Goal: Information Seeking & Learning: Understand process/instructions

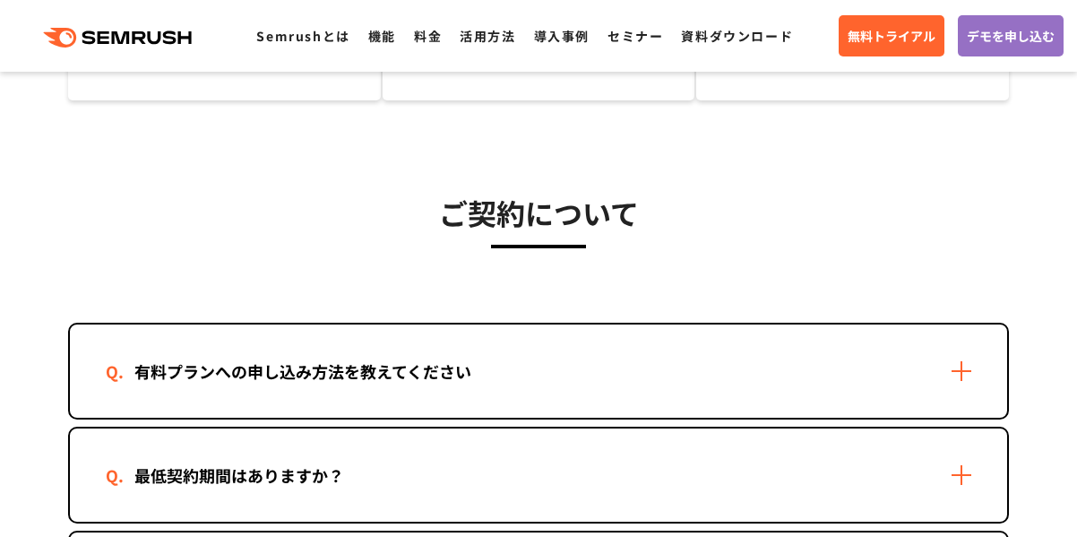
scroll to position [337, 0]
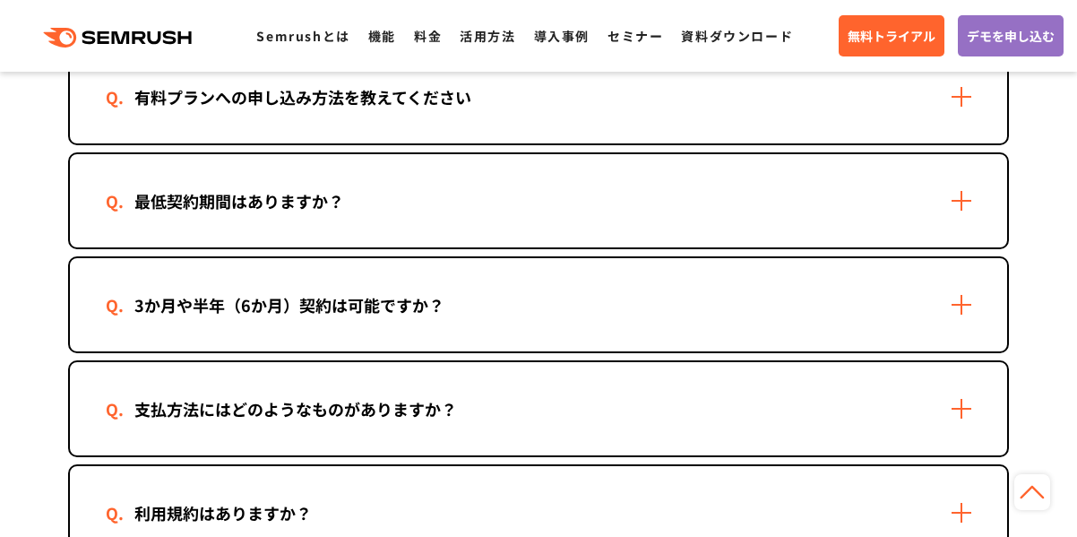
click at [762, 176] on div "最低契約期間はありますか？" at bounding box center [538, 200] width 937 height 93
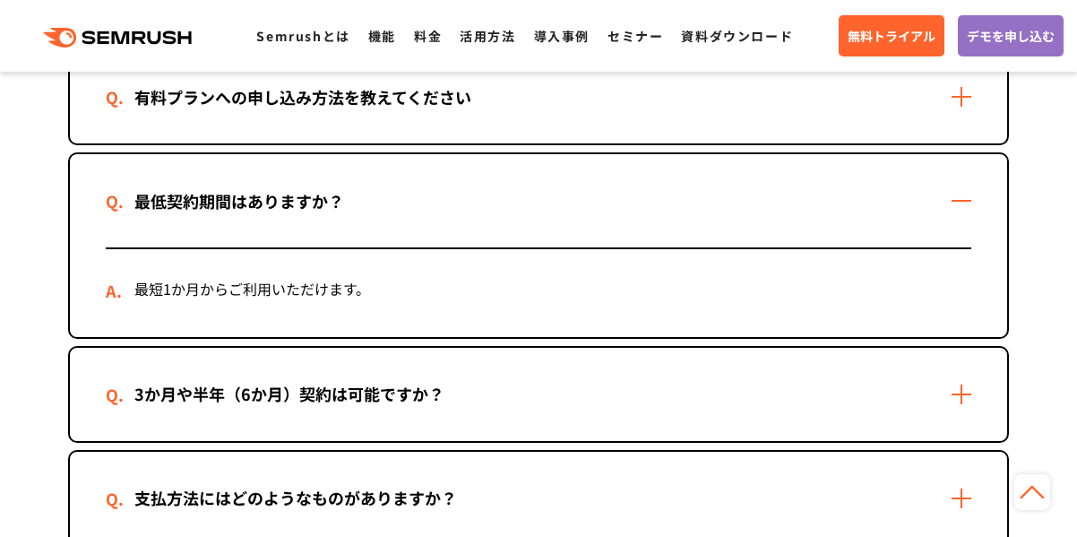
click at [762, 176] on div "最低契約期間はありますか？" at bounding box center [538, 200] width 937 height 93
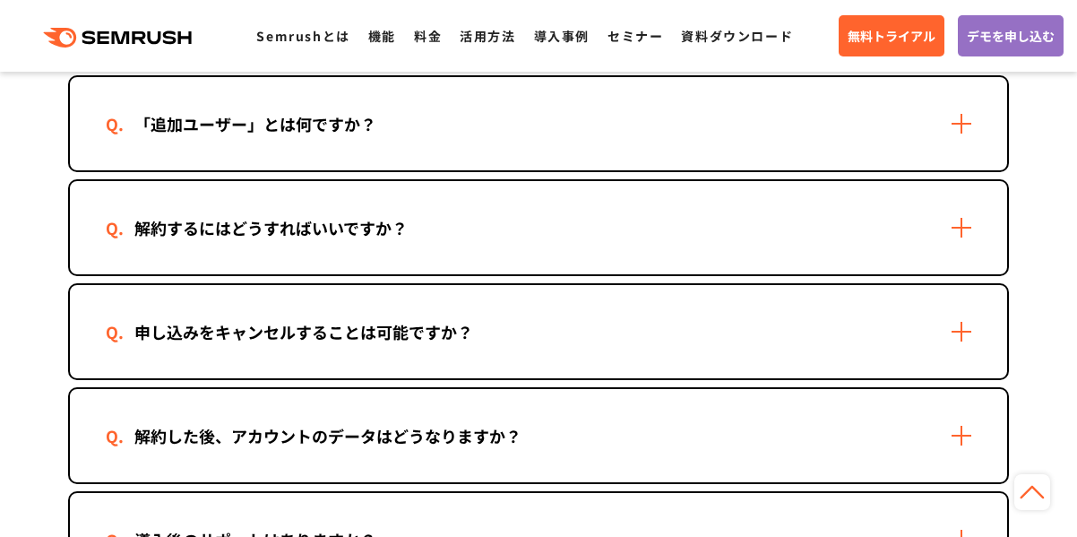
scroll to position [1616, 0]
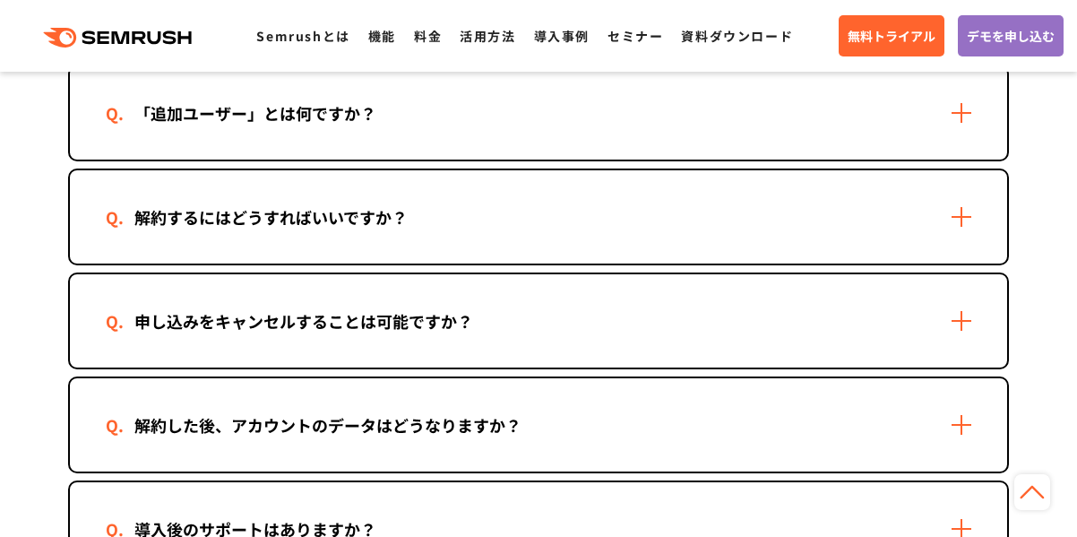
click at [868, 231] on div "解約するにはどうすればいいですか？" at bounding box center [538, 216] width 937 height 93
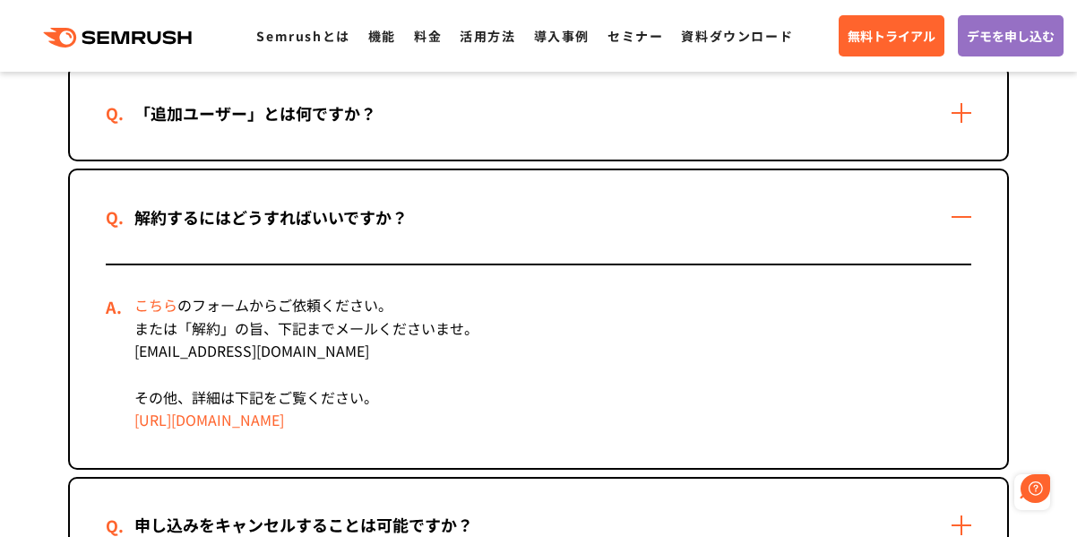
scroll to position [0, 0]
click at [284, 419] on link "[URL][DOMAIN_NAME]" at bounding box center [209, 420] width 150 height 22
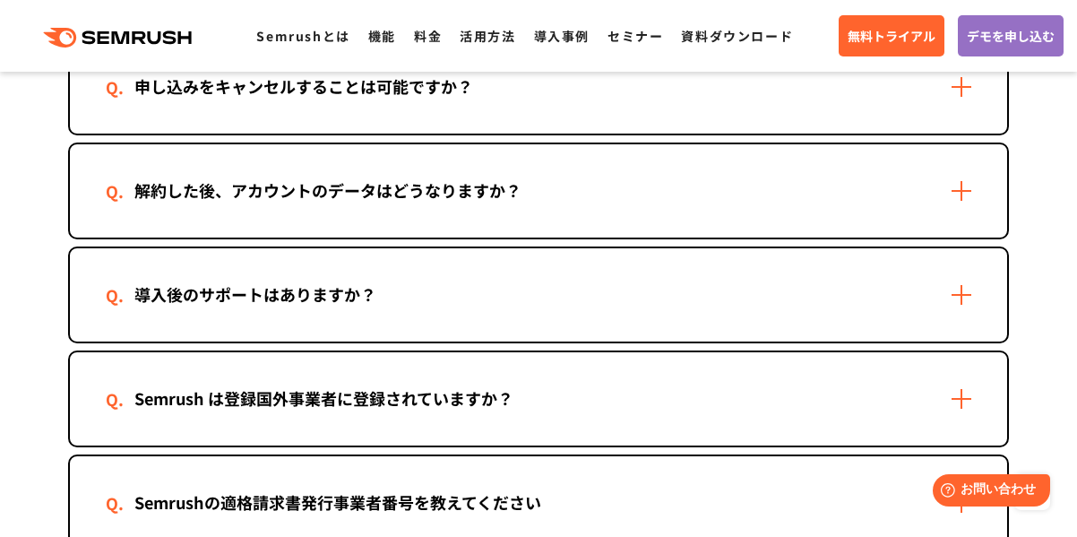
scroll to position [2091, 0]
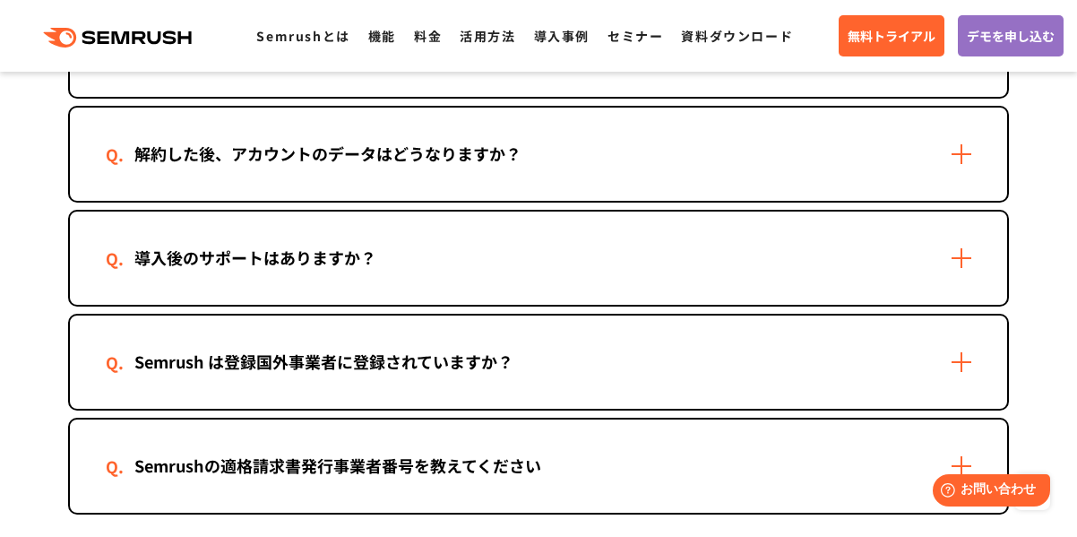
click at [921, 184] on div "解約した後、アカウントのデータはどうなりますか？" at bounding box center [538, 154] width 937 height 93
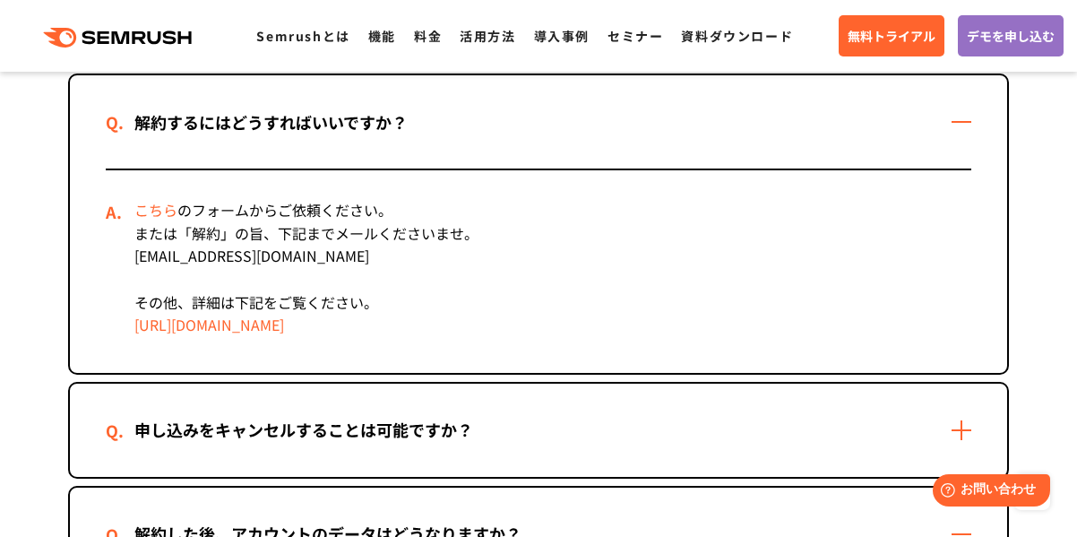
scroll to position [1659, 0]
